Goal: Task Accomplishment & Management: Complete application form

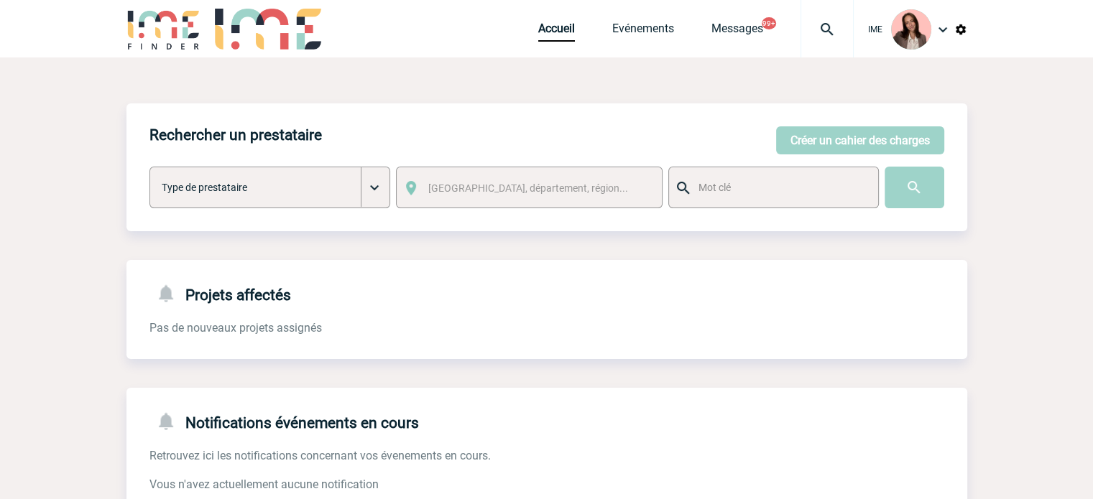
drag, startPoint x: 888, startPoint y: 140, endPoint x: 1076, endPoint y: 142, distance: 188.2
click at [888, 140] on button "Créer un cahier des charges" at bounding box center [860, 140] width 168 height 28
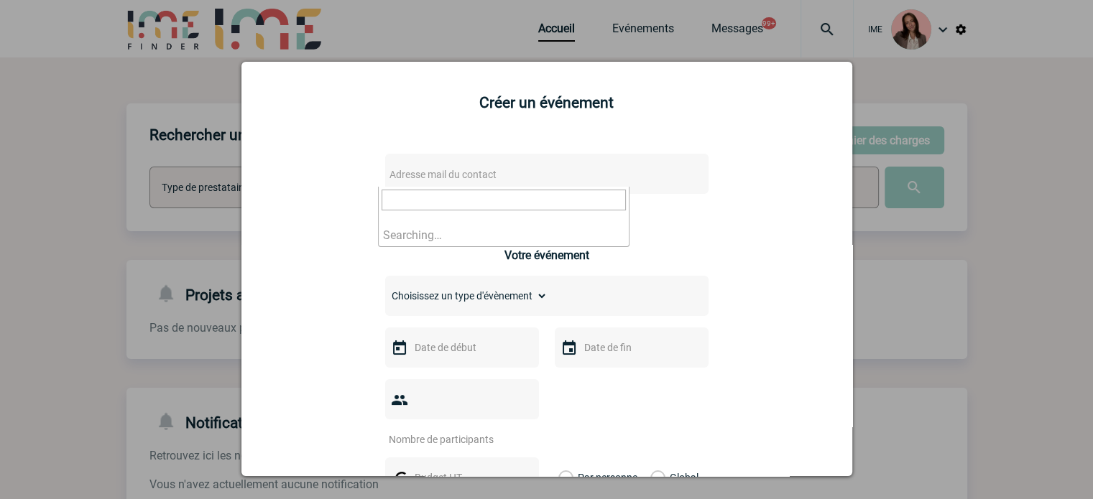
click at [415, 168] on span "Adresse mail du contact" at bounding box center [509, 175] width 251 height 20
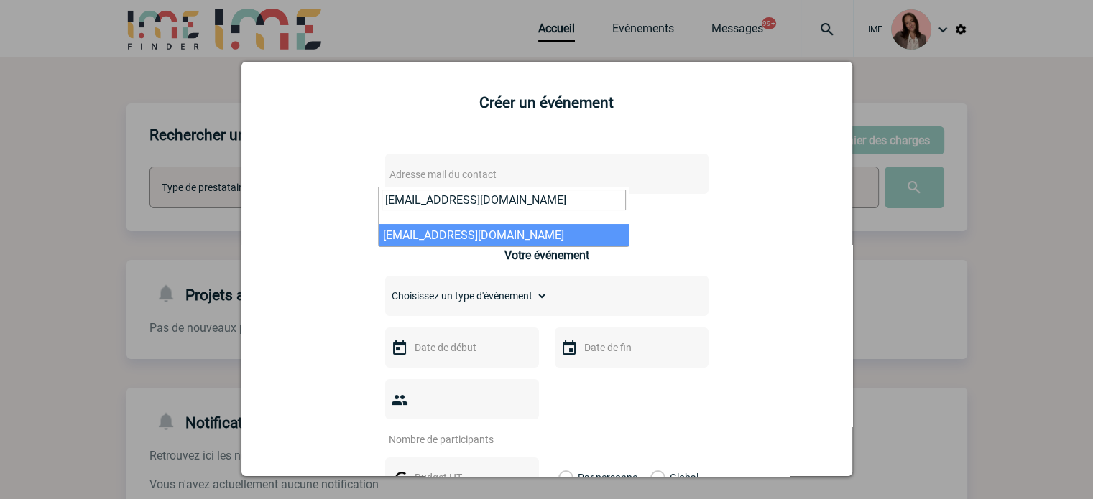
type input "katel.joret@novartis.com"
select select "112564"
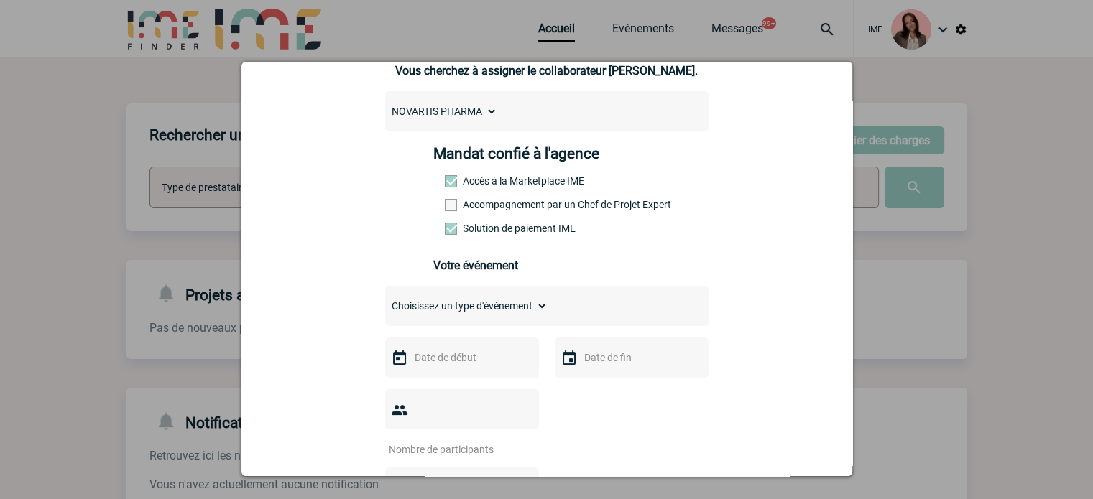
click at [508, 208] on label "Accompagnement par un Chef de Projet Expert" at bounding box center [476, 204] width 63 height 11
click at [0, 0] on input "Accompagnement par un Chef de Projet Expert" at bounding box center [0, 0] width 0 height 0
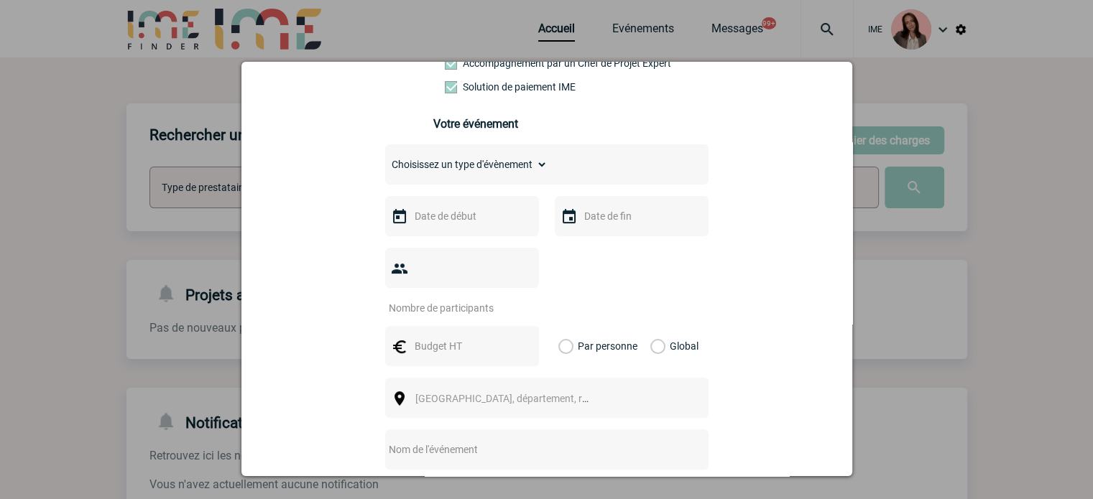
scroll to position [287, 0]
click at [443, 170] on select "Choisissez un type d'évènement Séminaire avec nuitée Séminaire sans nuitée Repa…" at bounding box center [466, 162] width 162 height 20
select select "3"
click at [385, 157] on select "Choisissez un type d'évènement Séminaire avec nuitée Séminaire sans nuitée Repa…" at bounding box center [466, 162] width 162 height 20
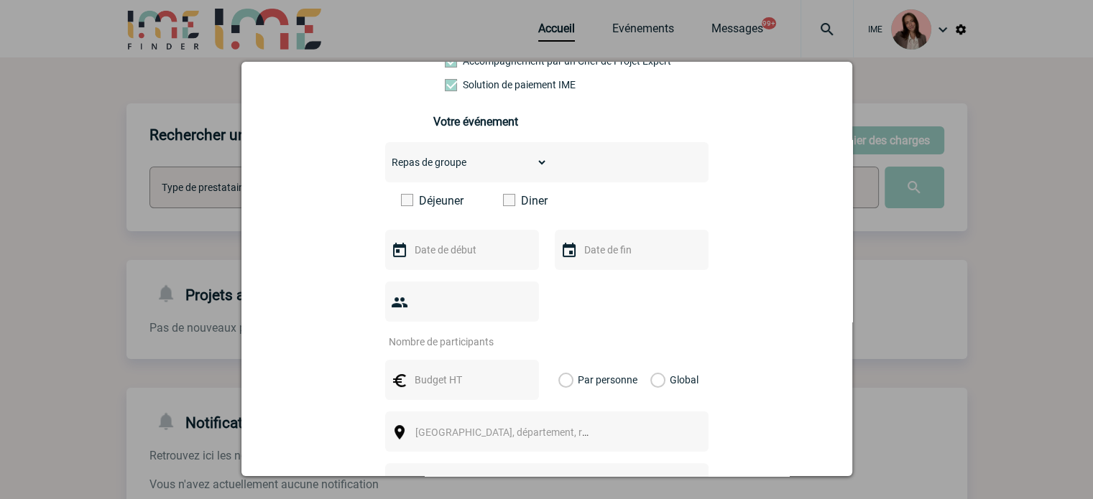
click at [522, 198] on label "Diner" at bounding box center [544, 201] width 83 height 14
click at [0, 0] on input "Diner" at bounding box center [0, 0] width 0 height 0
click at [461, 249] on input "text" at bounding box center [460, 250] width 99 height 19
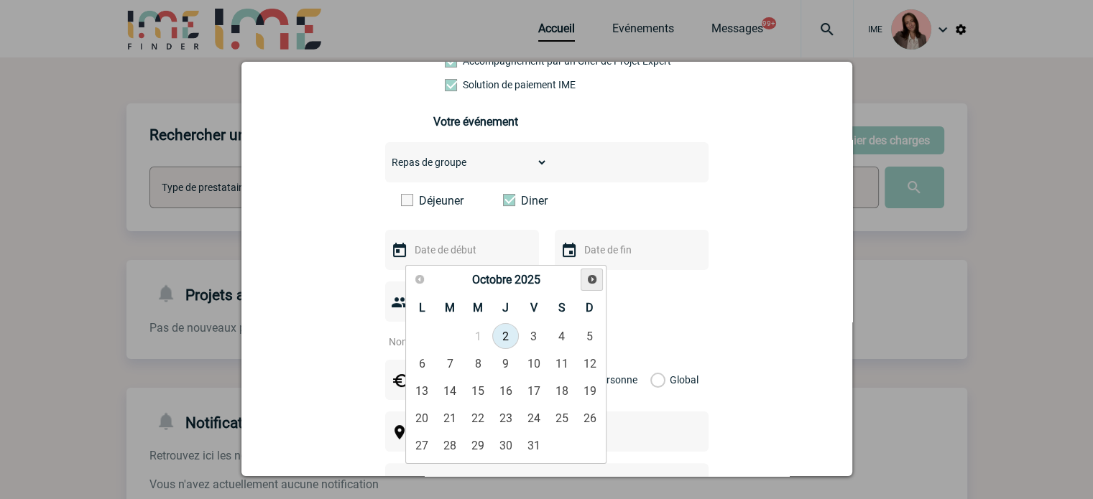
click at [584, 275] on link "Suivant" at bounding box center [592, 280] width 22 height 22
click at [450, 389] on link "16" at bounding box center [450, 391] width 27 height 26
type input "16-12-2025"
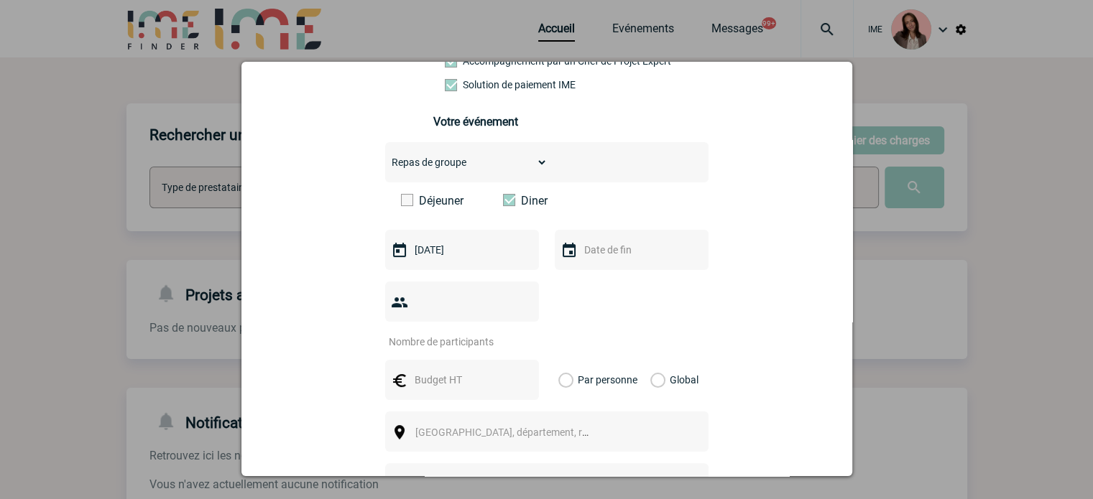
click at [624, 256] on input "text" at bounding box center [630, 250] width 99 height 19
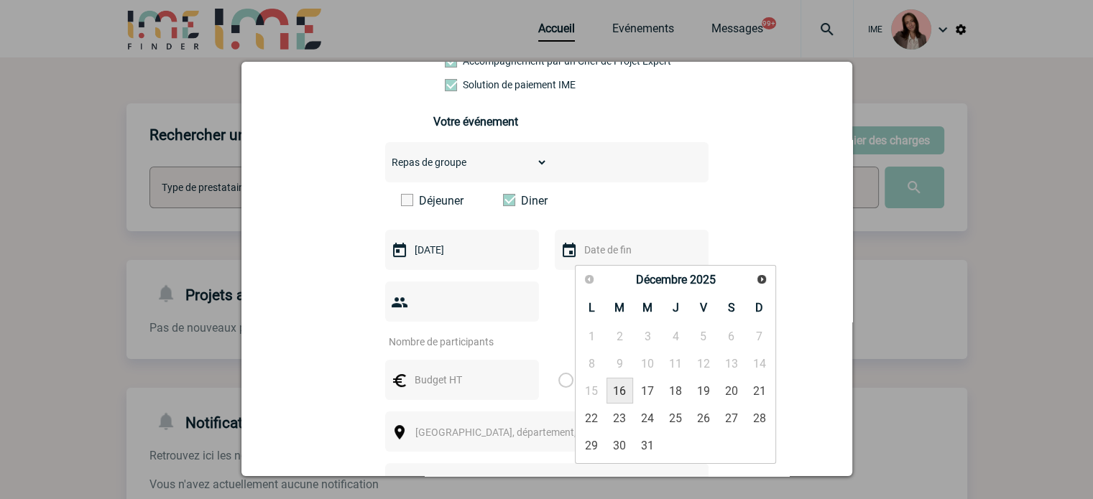
click at [621, 389] on link "16" at bounding box center [619, 391] width 27 height 26
type input "16-12-2025"
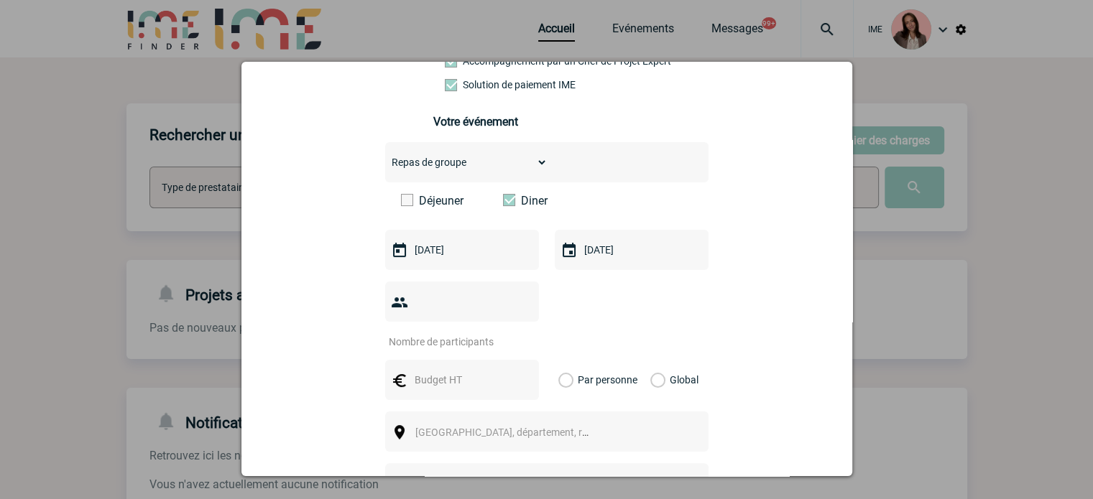
click at [484, 333] on input "number" at bounding box center [452, 342] width 135 height 19
type input "12"
click at [461, 371] on input "text" at bounding box center [460, 380] width 99 height 19
click at [460, 371] on input "text" at bounding box center [460, 380] width 99 height 19
type input "720"
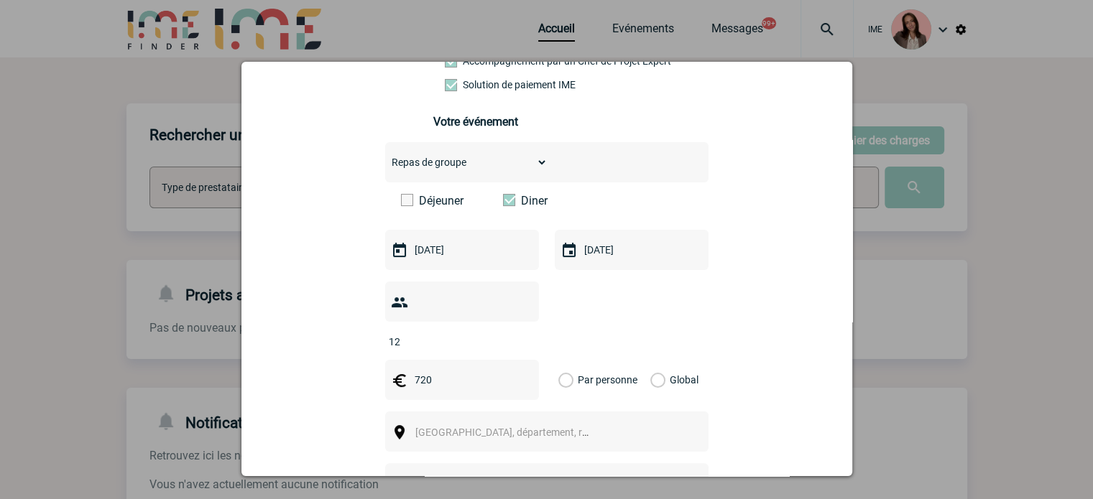
click at [574, 360] on label "Par personne" at bounding box center [566, 380] width 16 height 40
click at [0, 0] on input "Par personne" at bounding box center [0, 0] width 0 height 0
click at [650, 360] on label "Global" at bounding box center [654, 380] width 9 height 40
click at [0, 0] on input "Global" at bounding box center [0, 0] width 0 height 0
click at [473, 427] on span "Ville, département, région..." at bounding box center [515, 432] width 200 height 11
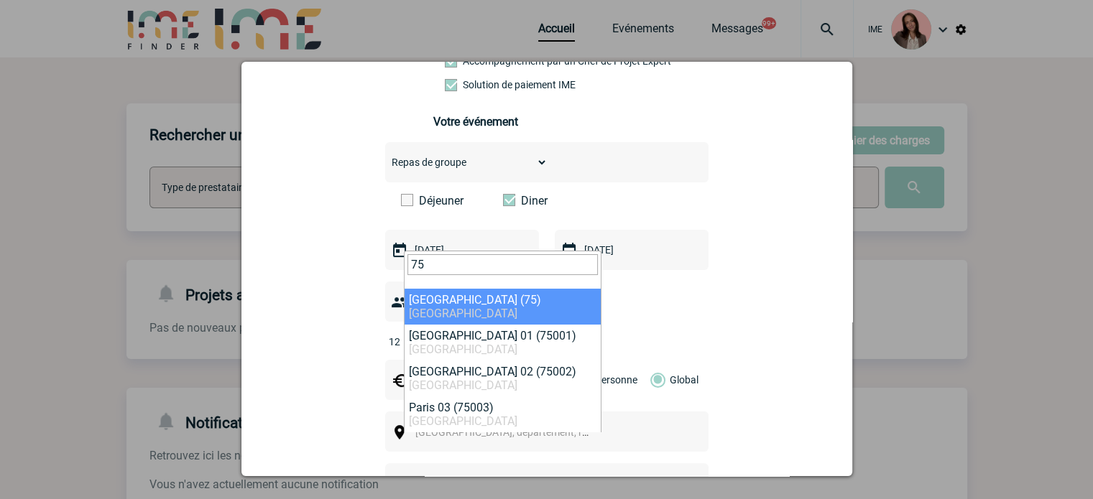
type input "75"
select select "3"
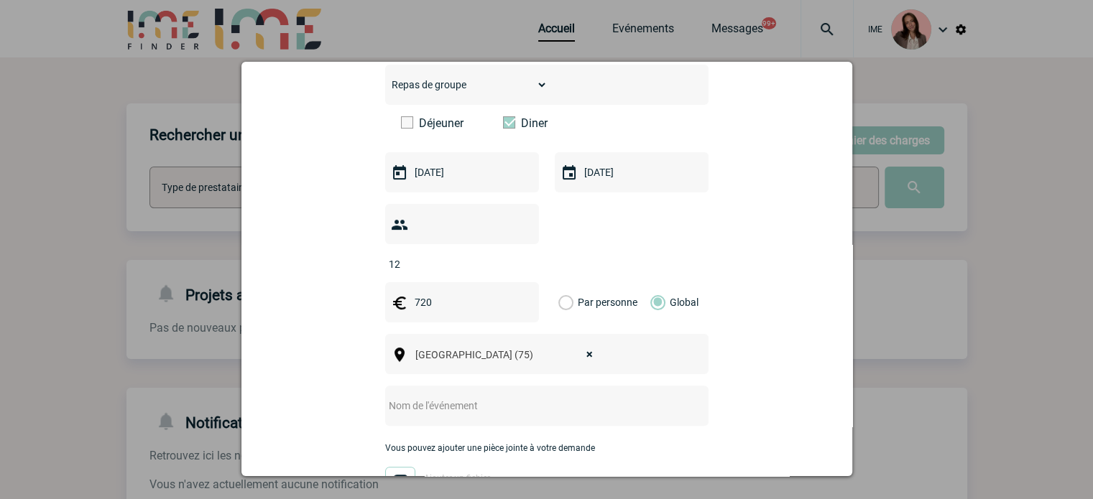
scroll to position [503, 0]
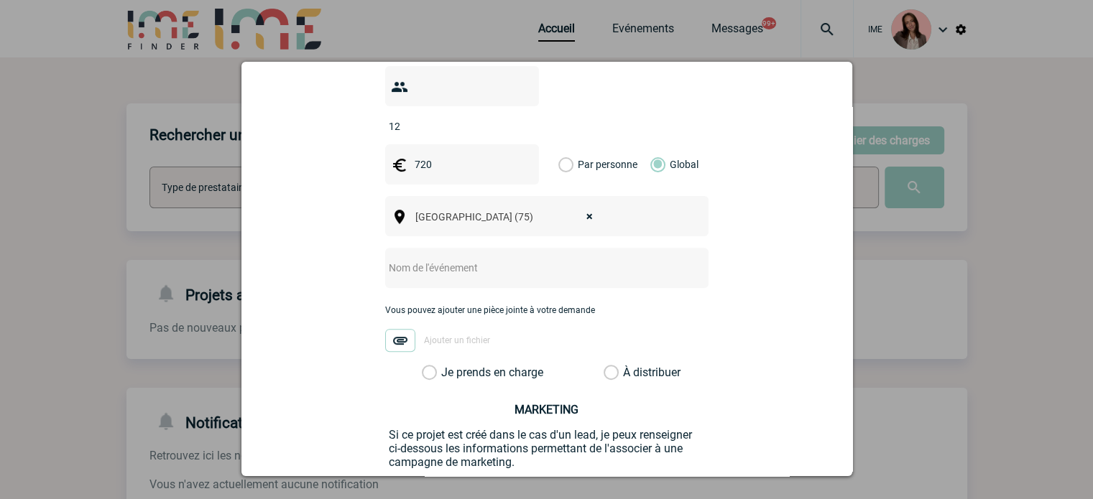
click at [457, 259] on input "text" at bounding box center [527, 268] width 285 height 19
paste input "Diner country visit"
type input "Diner country visit"
click at [426, 366] on label "Je prends en charge" at bounding box center [434, 373] width 24 height 14
click at [0, 0] on input "Je prends en charge" at bounding box center [0, 0] width 0 height 0
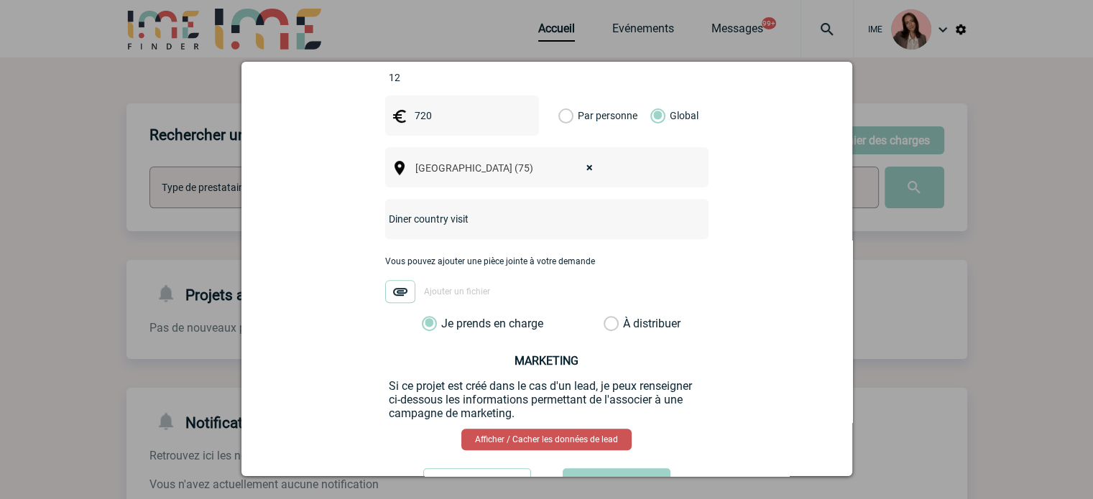
scroll to position [595, 0]
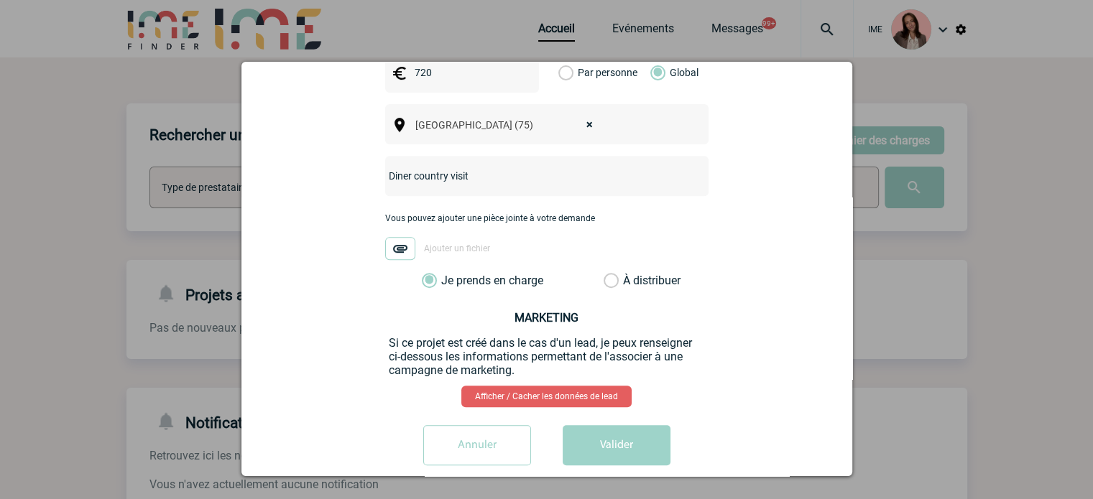
click at [596, 425] on button "Valider" at bounding box center [617, 445] width 108 height 40
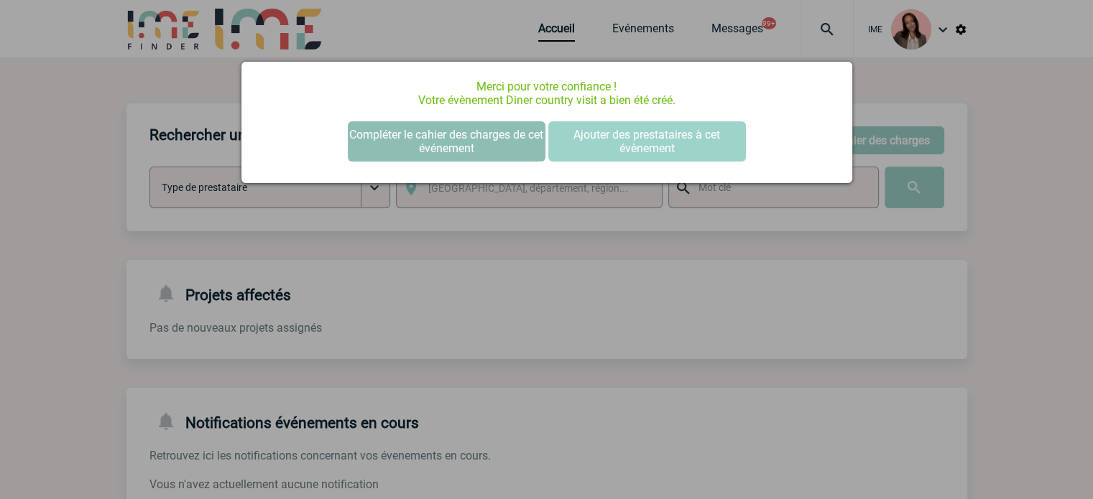
click at [414, 141] on button "Compléter le cahier des charges de cet événement" at bounding box center [447, 141] width 198 height 40
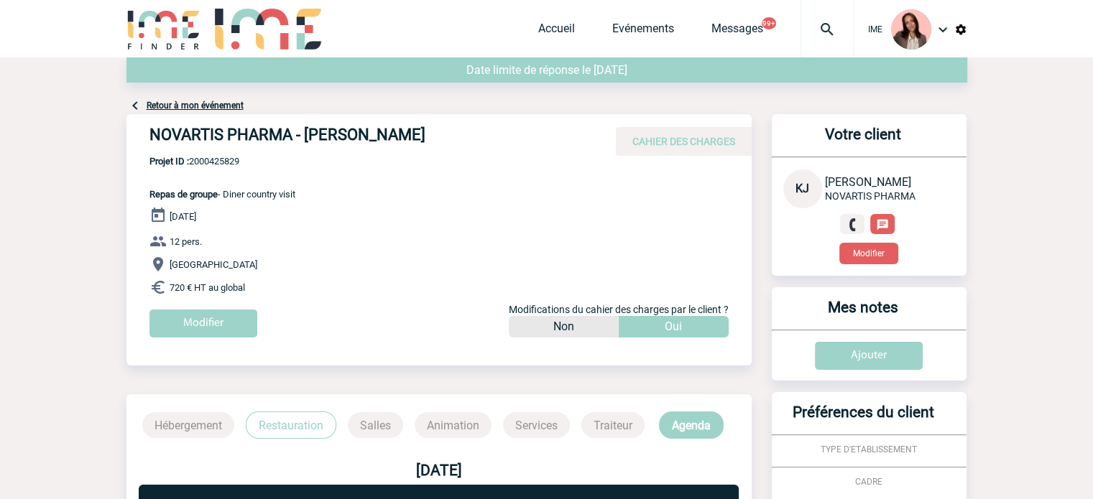
drag, startPoint x: 266, startPoint y: 137, endPoint x: 408, endPoint y: 142, distance: 142.3
click at [267, 137] on h4 "NOVARTIS PHARMA - [PERSON_NAME]" at bounding box center [364, 138] width 431 height 24
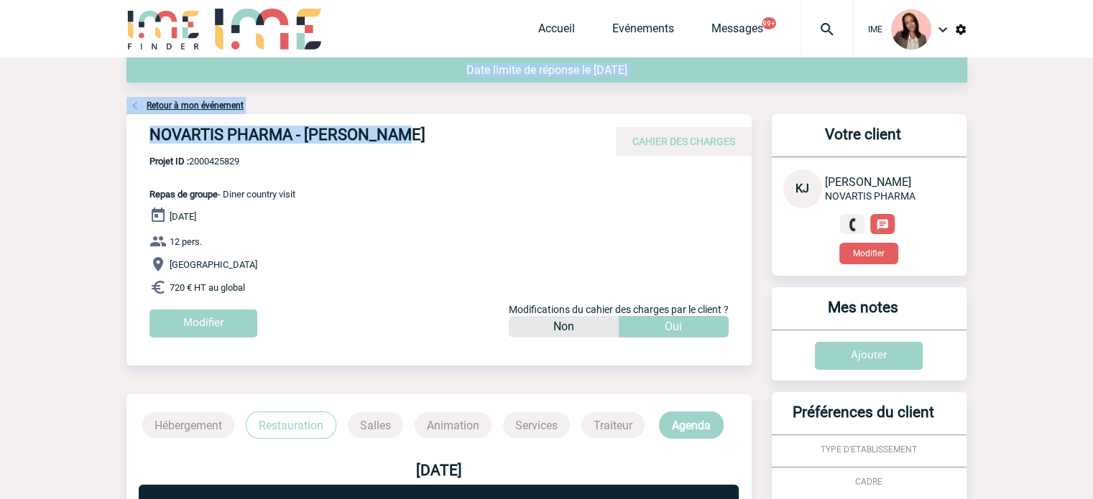
drag, startPoint x: 431, startPoint y: 142, endPoint x: 60, endPoint y: 131, distance: 370.9
click at [60, 131] on body "IME Accueil Evénements 99+" at bounding box center [546, 413] width 1093 height 826
click at [174, 147] on h4 "NOVARTIS PHARMA - [PERSON_NAME]" at bounding box center [364, 138] width 431 height 24
drag, startPoint x: 152, startPoint y: 139, endPoint x: 460, endPoint y: 139, distance: 307.5
click at [460, 139] on h4 "NOVARTIS PHARMA - [PERSON_NAME]" at bounding box center [364, 138] width 431 height 24
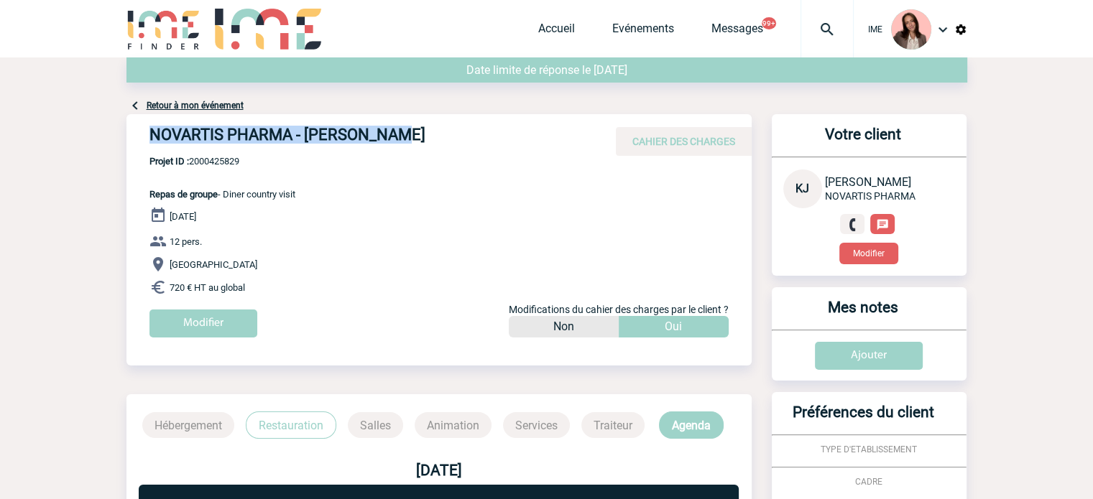
copy h4 "NOVARTIS PHARMA - [PERSON_NAME]"
click at [223, 155] on div "NOVARTIS PHARMA - [PERSON_NAME] CAHIER DES CHARGES" at bounding box center [438, 135] width 625 height 42
click at [223, 157] on span "Projet ID : 2000425829" at bounding box center [222, 161] width 146 height 11
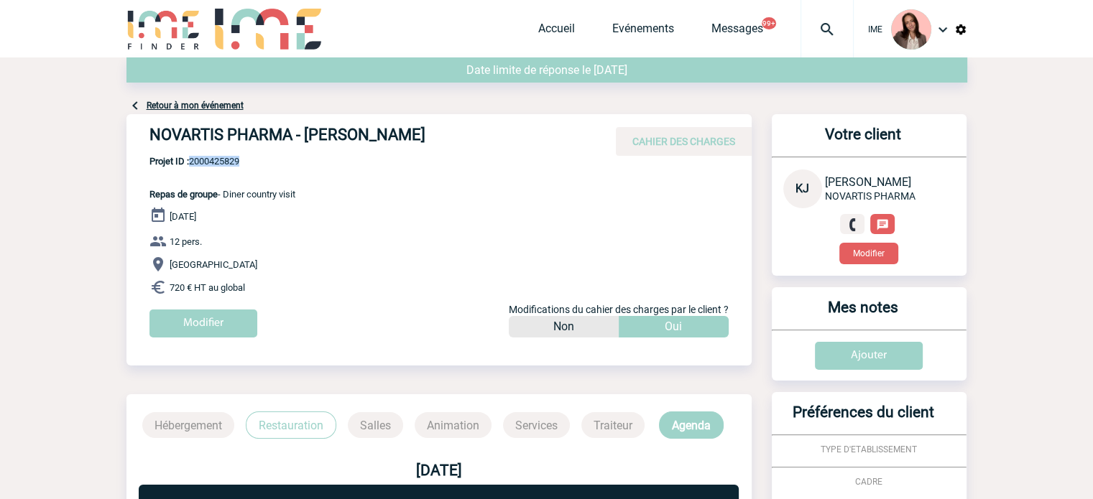
copy span "2000425829"
drag, startPoint x: 287, startPoint y: 193, endPoint x: 322, endPoint y: 193, distance: 34.5
click at [289, 193] on span "Repas de groupe - Diner country visit" at bounding box center [222, 194] width 146 height 11
drag, startPoint x: 335, startPoint y: 193, endPoint x: 227, endPoint y: 192, distance: 107.8
click at [227, 192] on div "NOVARTIS PHARMA - [PERSON_NAME] CAHIER DES CHARGES NOVARTIS PHARMA - [PERSON_NA…" at bounding box center [438, 231] width 625 height 234
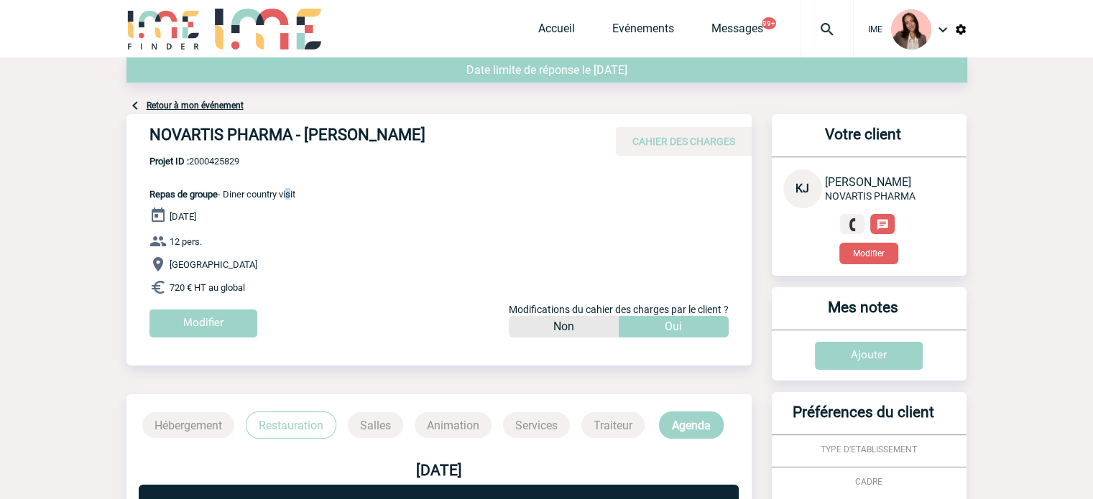
copy span "Diner country visit"
